Goal: Use online tool/utility: Utilize a website feature to perform a specific function

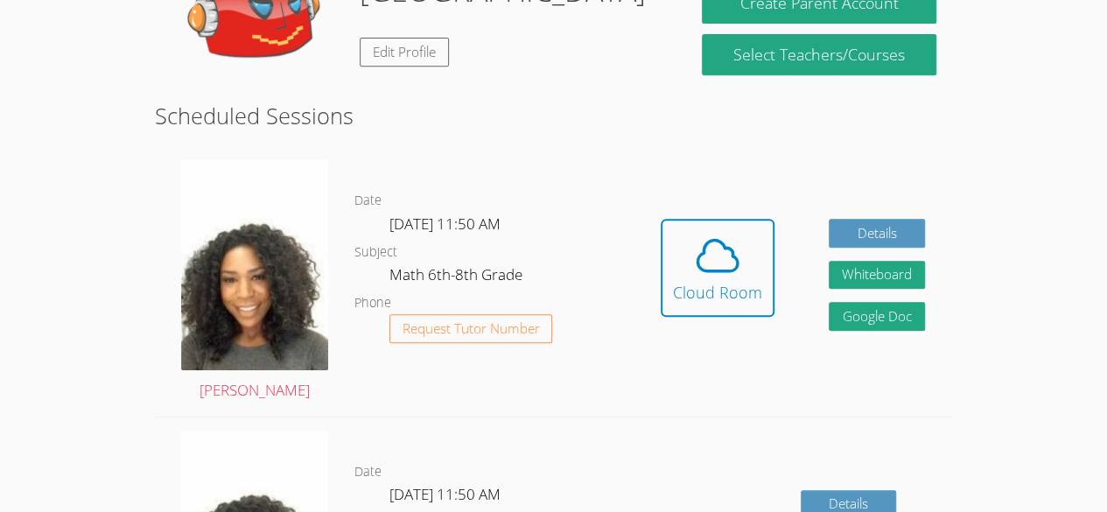
scroll to position [360, 0]
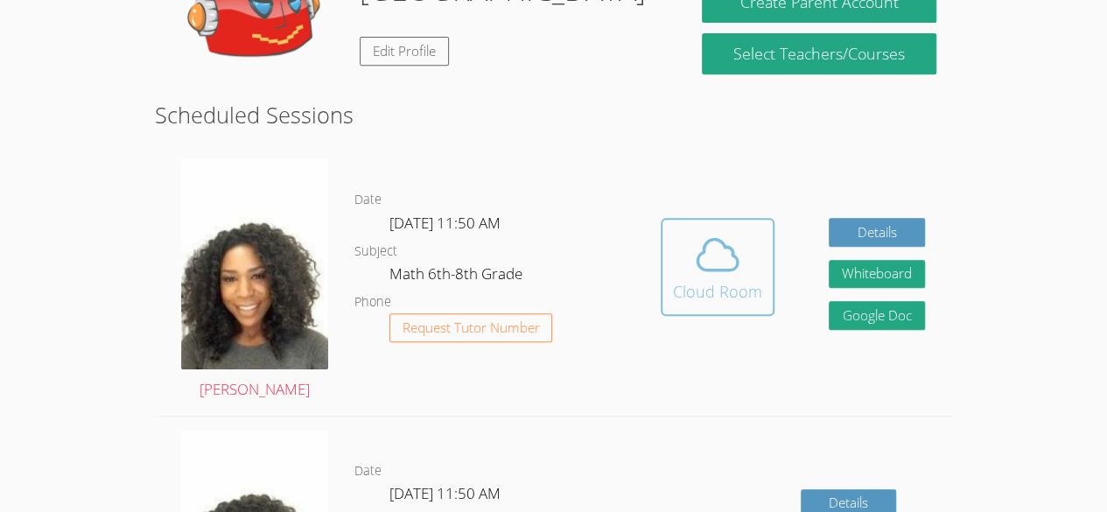
click at [735, 247] on icon at bounding box center [717, 254] width 49 height 49
click at [711, 251] on icon at bounding box center [717, 254] width 49 height 49
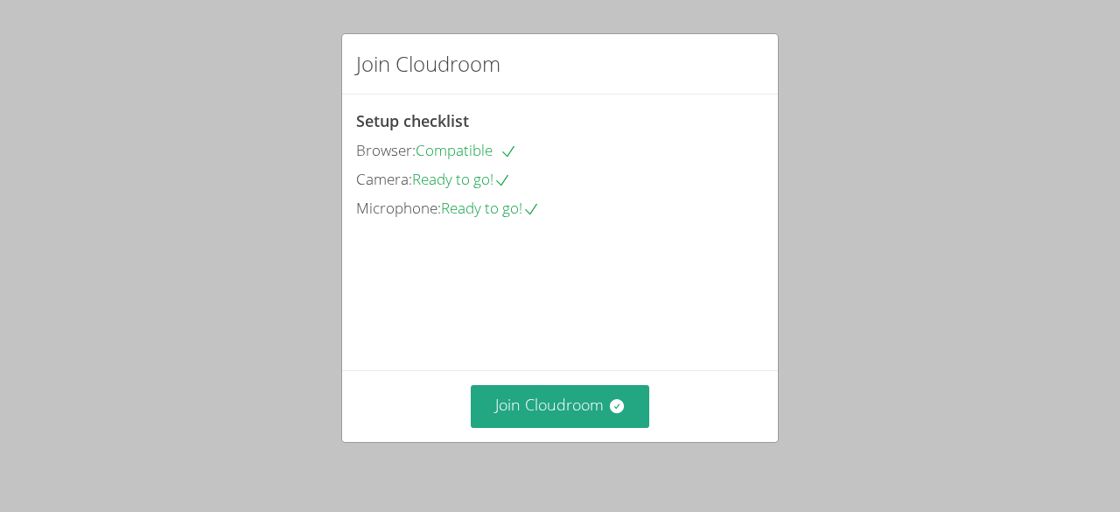
click at [558, 444] on div "Join Cloudroom Setup checklist Browser: Compatible Camera: Ready to go! Microph…" at bounding box center [560, 256] width 1120 height 512
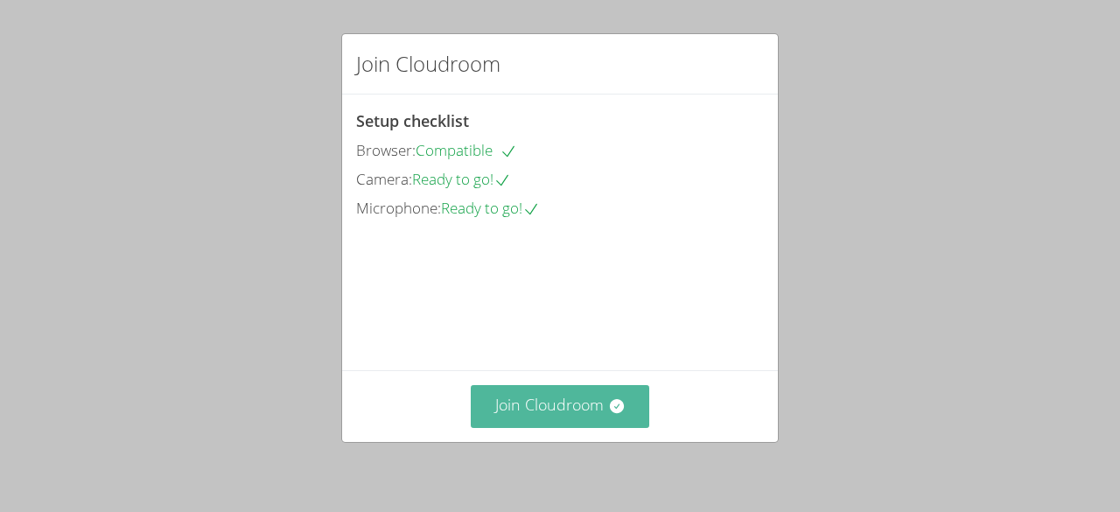
click at [580, 404] on button "Join Cloudroom" at bounding box center [560, 406] width 179 height 43
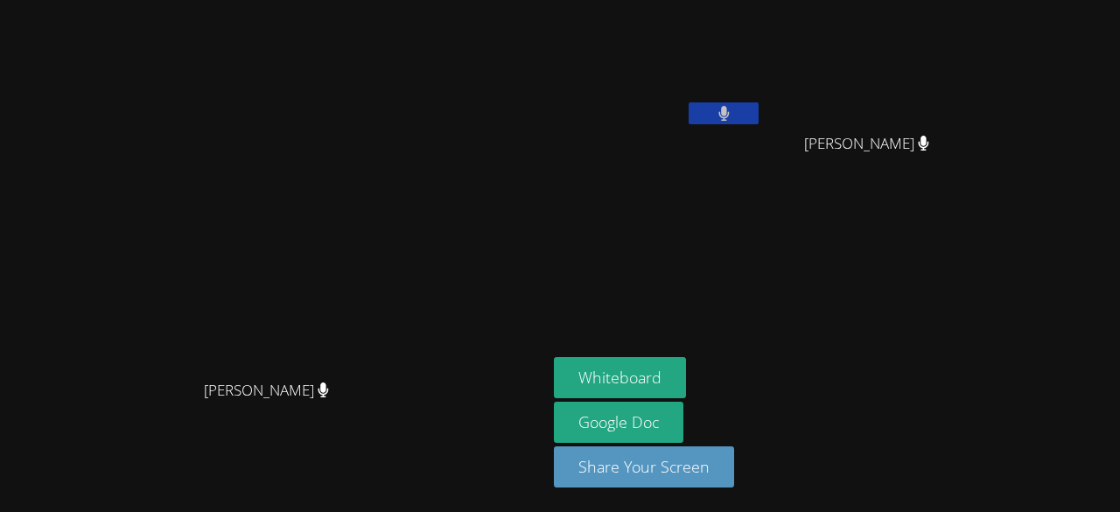
click at [759, 343] on aside "Lehama [PERSON_NAME] Doll [PERSON_NAME] Whiteboard Google Doc Share Your Screen" at bounding box center [765, 256] width 437 height 512
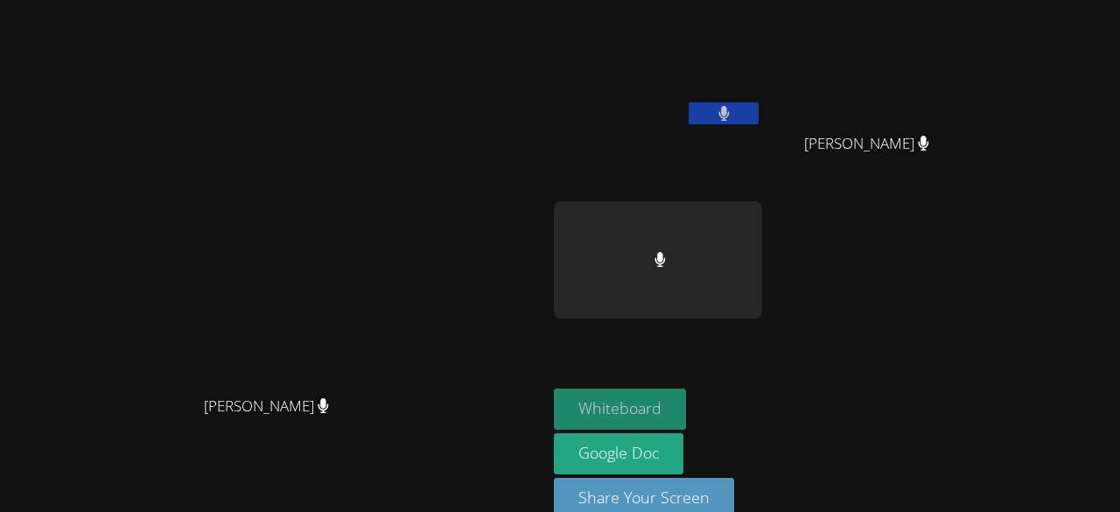
click at [686, 388] on button "Whiteboard" at bounding box center [620, 408] width 132 height 41
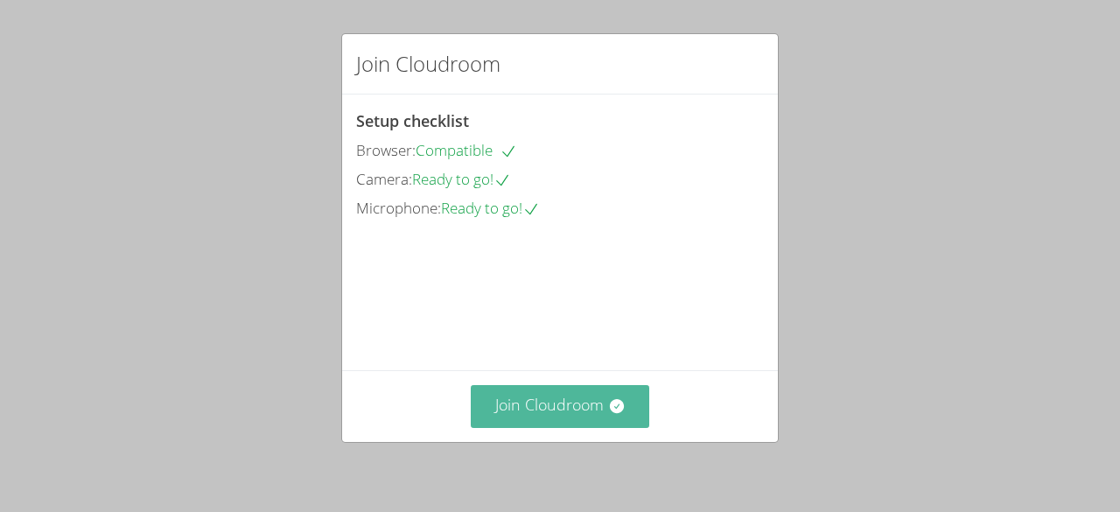
click at [577, 417] on button "Join Cloudroom" at bounding box center [560, 406] width 179 height 43
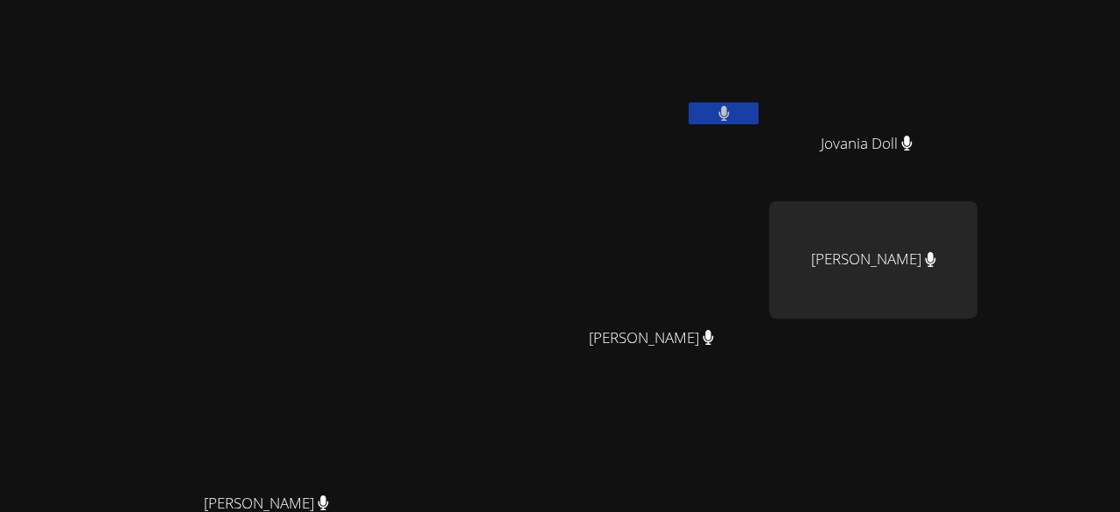
scroll to position [223, 0]
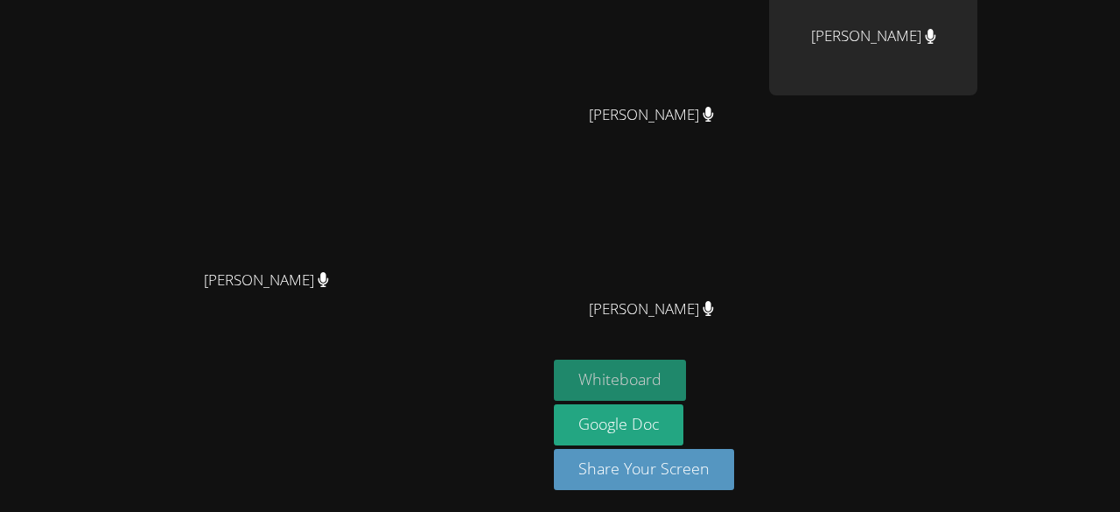
click at [686, 389] on button "Whiteboard" at bounding box center [620, 380] width 132 height 41
